Goal: Check status: Check status

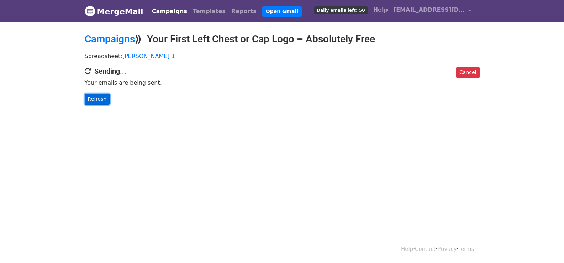
click at [105, 104] on link "Refresh" at bounding box center [97, 99] width 25 height 11
click at [101, 103] on link "Refresh" at bounding box center [97, 99] width 25 height 11
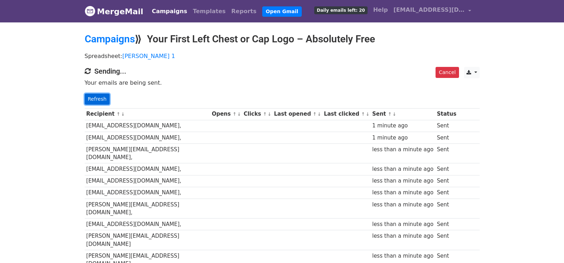
click at [100, 101] on link "Refresh" at bounding box center [97, 99] width 25 height 11
